Goal: Transaction & Acquisition: Purchase product/service

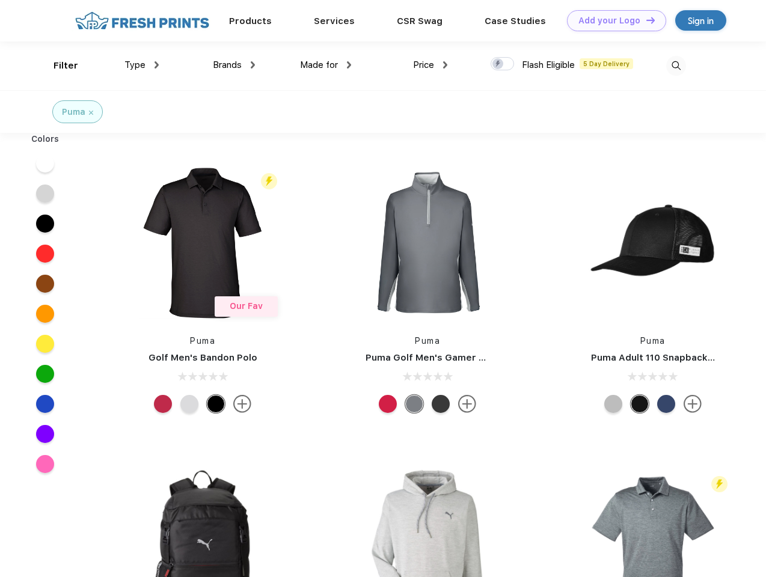
click at [612, 20] on link "Add your Logo Design Tool" at bounding box center [616, 20] width 99 height 21
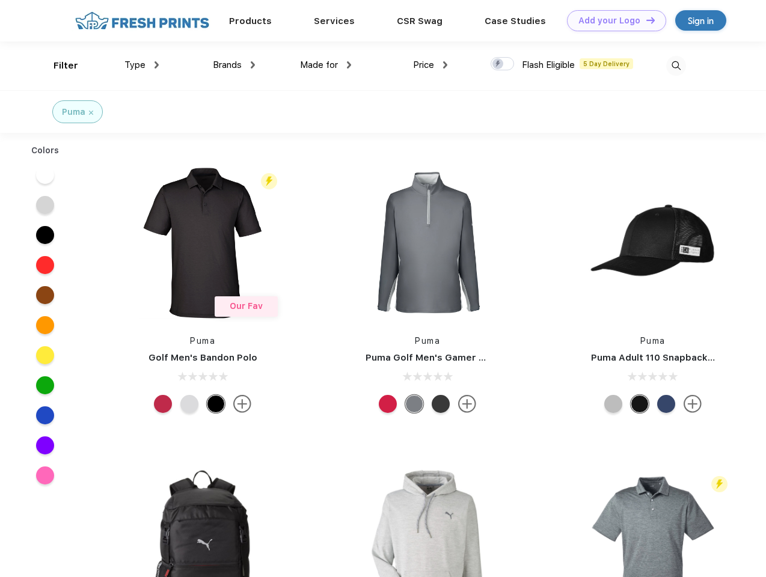
click at [0, 0] on div "Design Tool" at bounding box center [0, 0] width 0 height 0
click at [645, 20] on link "Add your Logo Design Tool" at bounding box center [616, 20] width 99 height 21
click at [58, 66] on div "Filter" at bounding box center [66, 66] width 25 height 14
click at [142, 65] on span "Type" at bounding box center [134, 65] width 21 height 11
click at [234, 65] on span "Brands" at bounding box center [227, 65] width 29 height 11
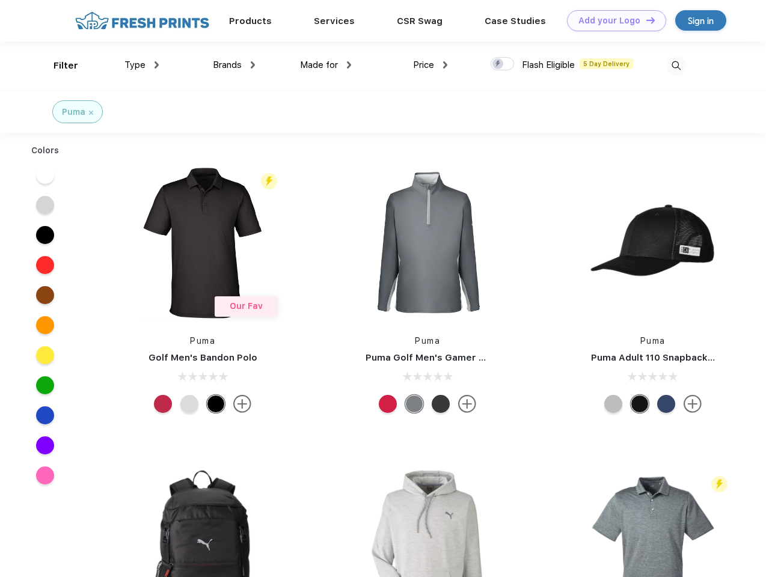
click at [326, 65] on span "Made for" at bounding box center [319, 65] width 38 height 11
click at [430, 65] on span "Price" at bounding box center [423, 65] width 21 height 11
click at [503, 64] on div at bounding box center [502, 63] width 23 height 13
click at [498, 64] on input "checkbox" at bounding box center [495, 61] width 8 height 8
click at [676, 66] on img at bounding box center [676, 66] width 20 height 20
